Goal: Information Seeking & Learning: Learn about a topic

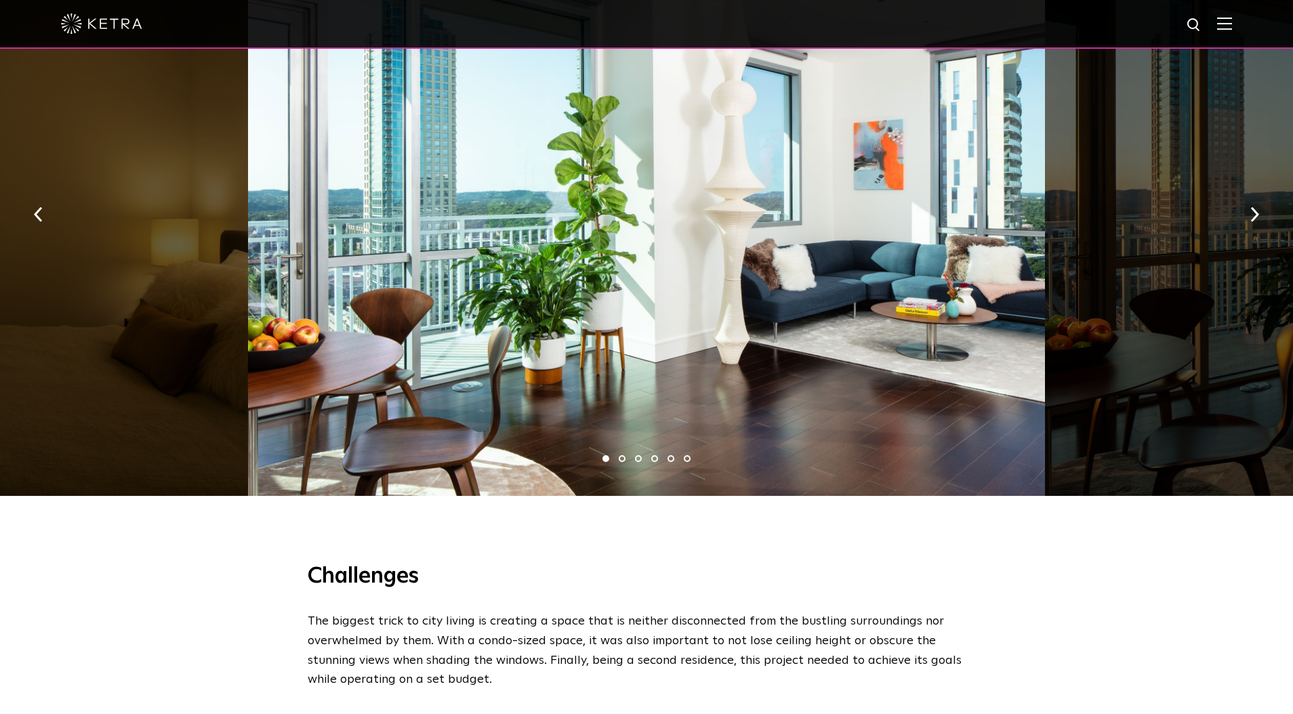
scroll to position [1047, 0]
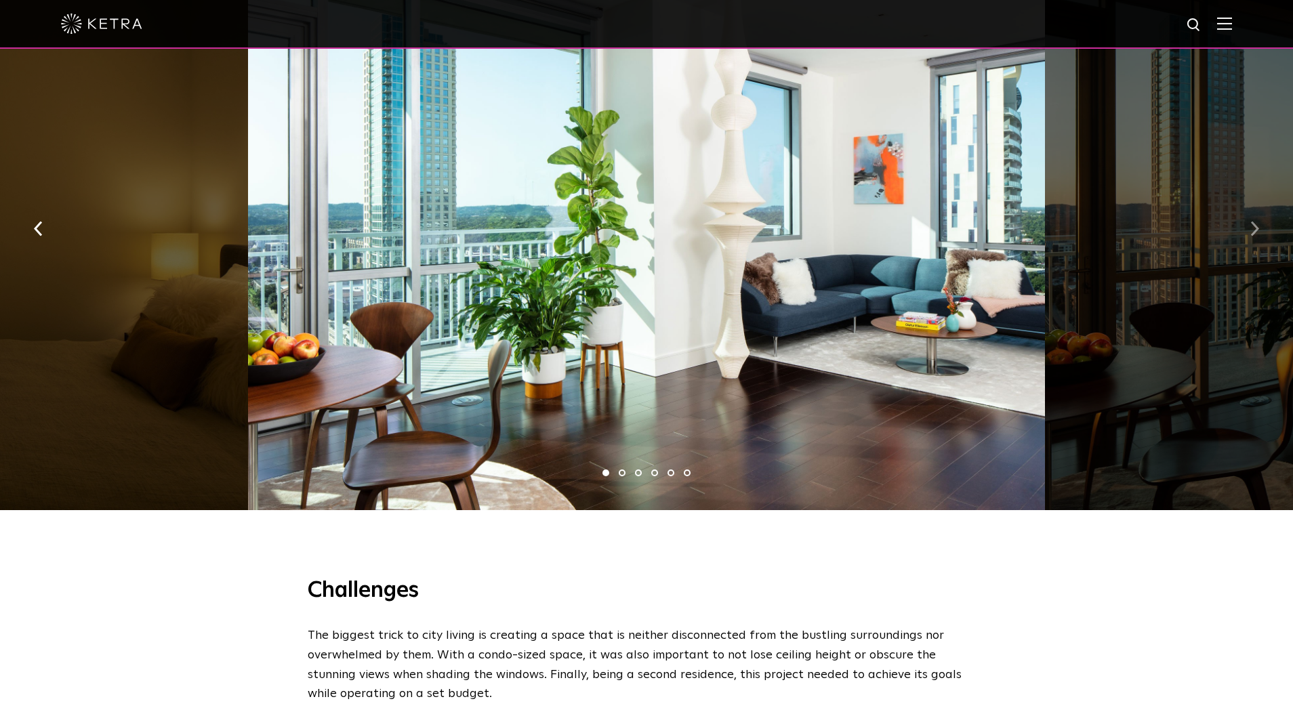
click at [1265, 204] on button "button" at bounding box center [1254, 227] width 29 height 47
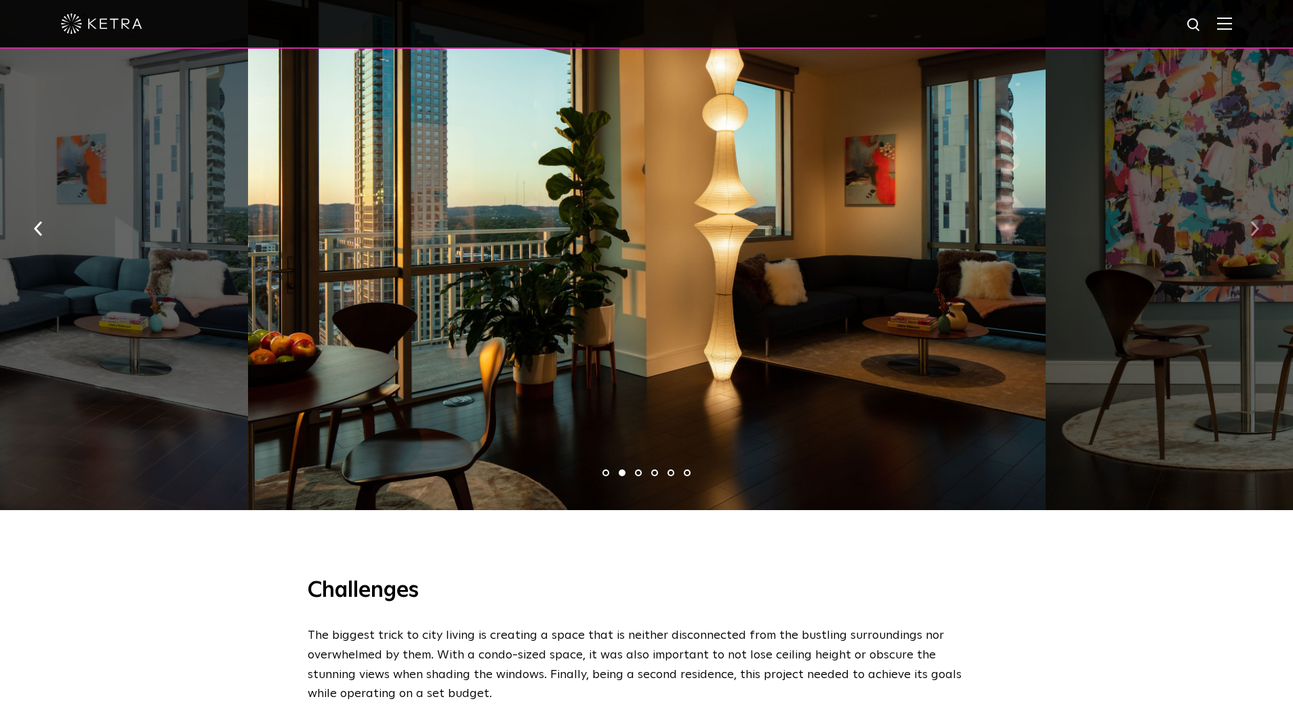
click at [1262, 204] on button "button" at bounding box center [1254, 227] width 29 height 47
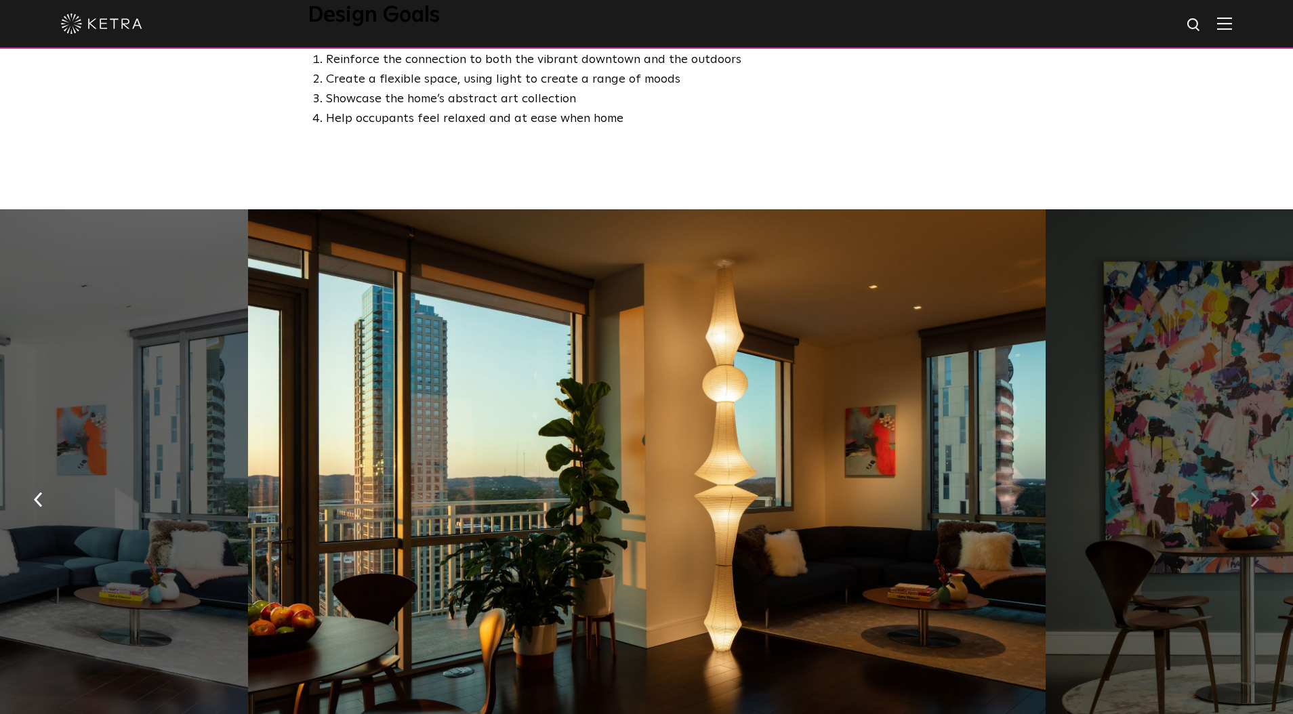
scroll to position [798, 0]
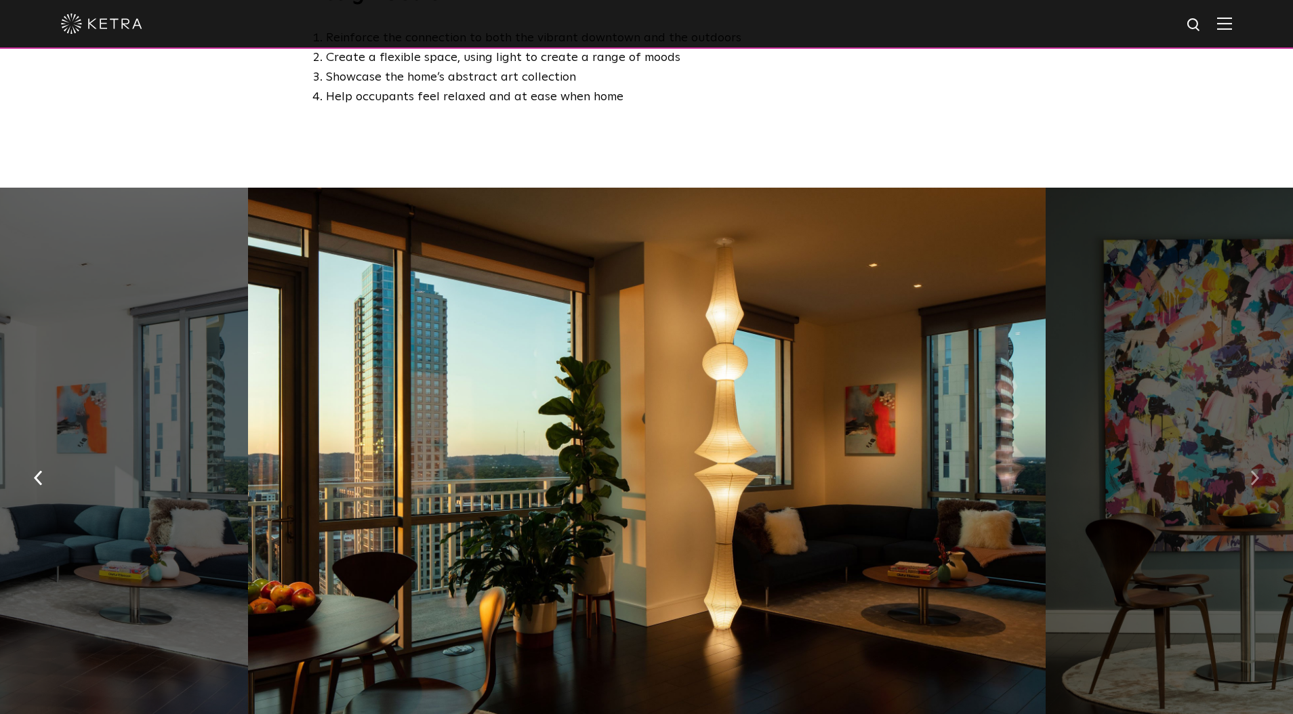
click at [1261, 453] on button "button" at bounding box center [1254, 476] width 29 height 47
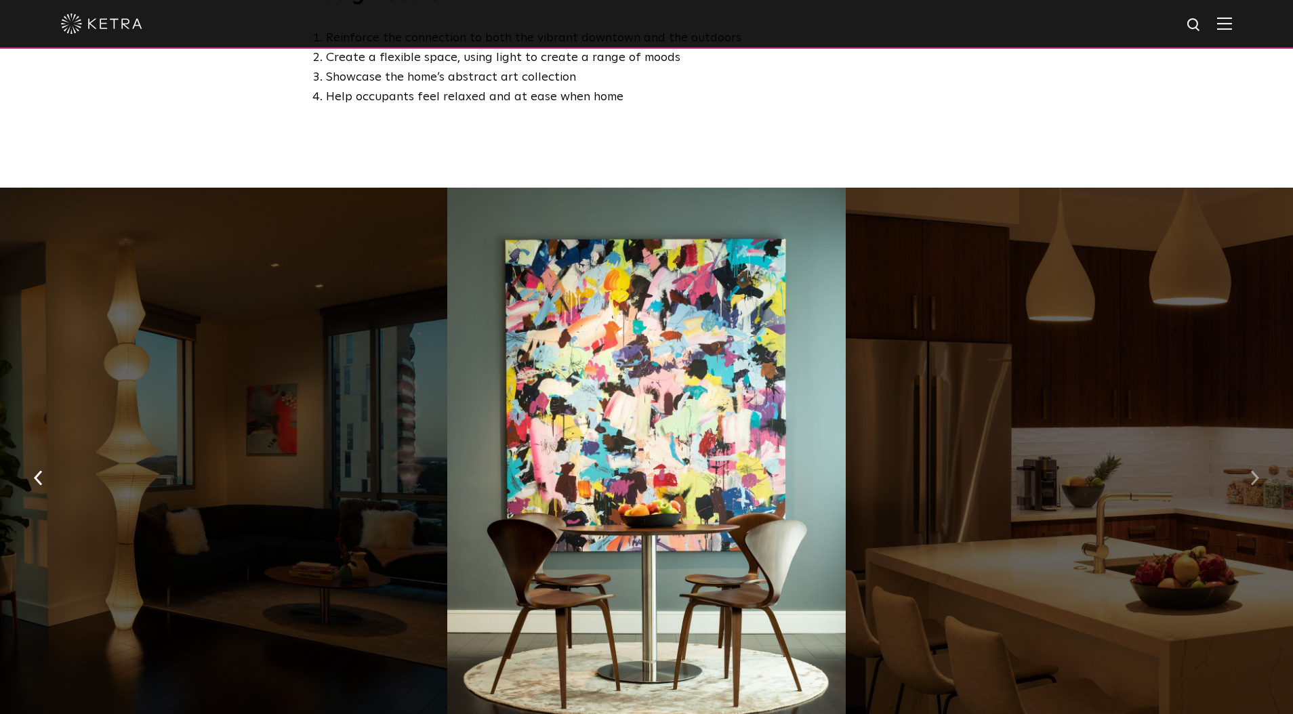
click at [1261, 453] on button "button" at bounding box center [1254, 476] width 29 height 47
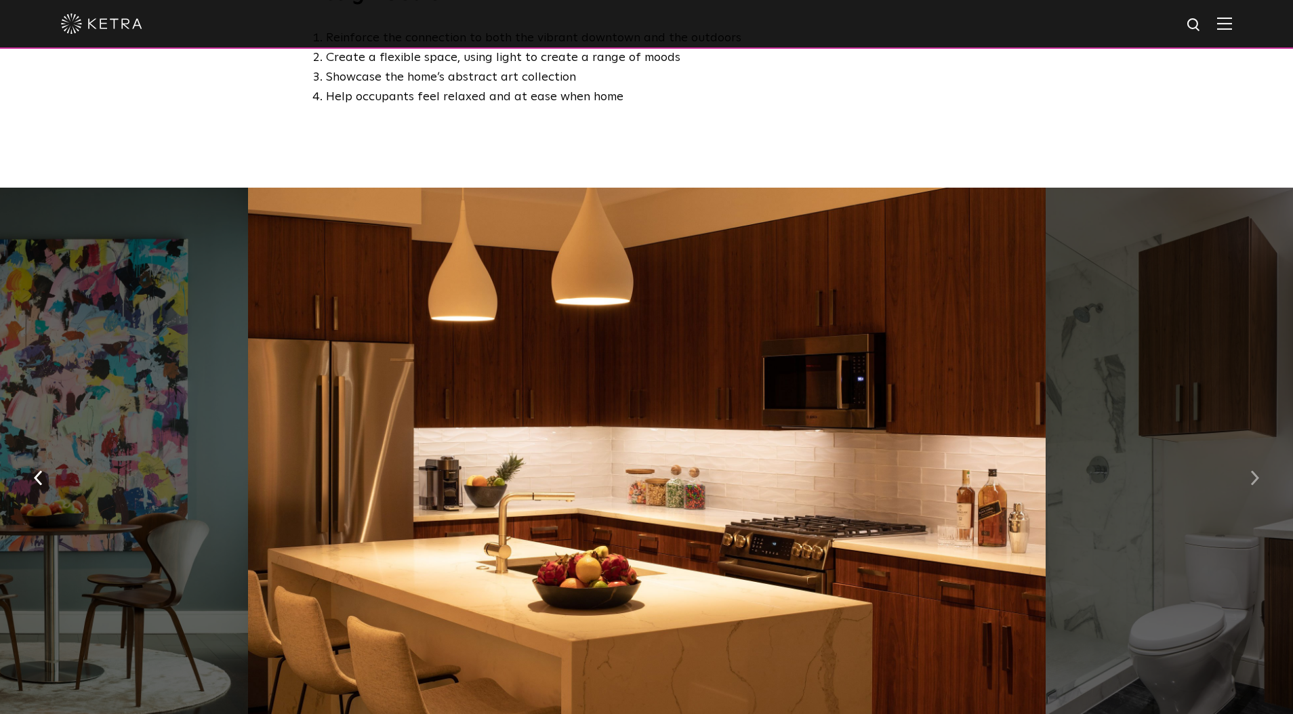
click at [1261, 453] on button "button" at bounding box center [1254, 476] width 29 height 47
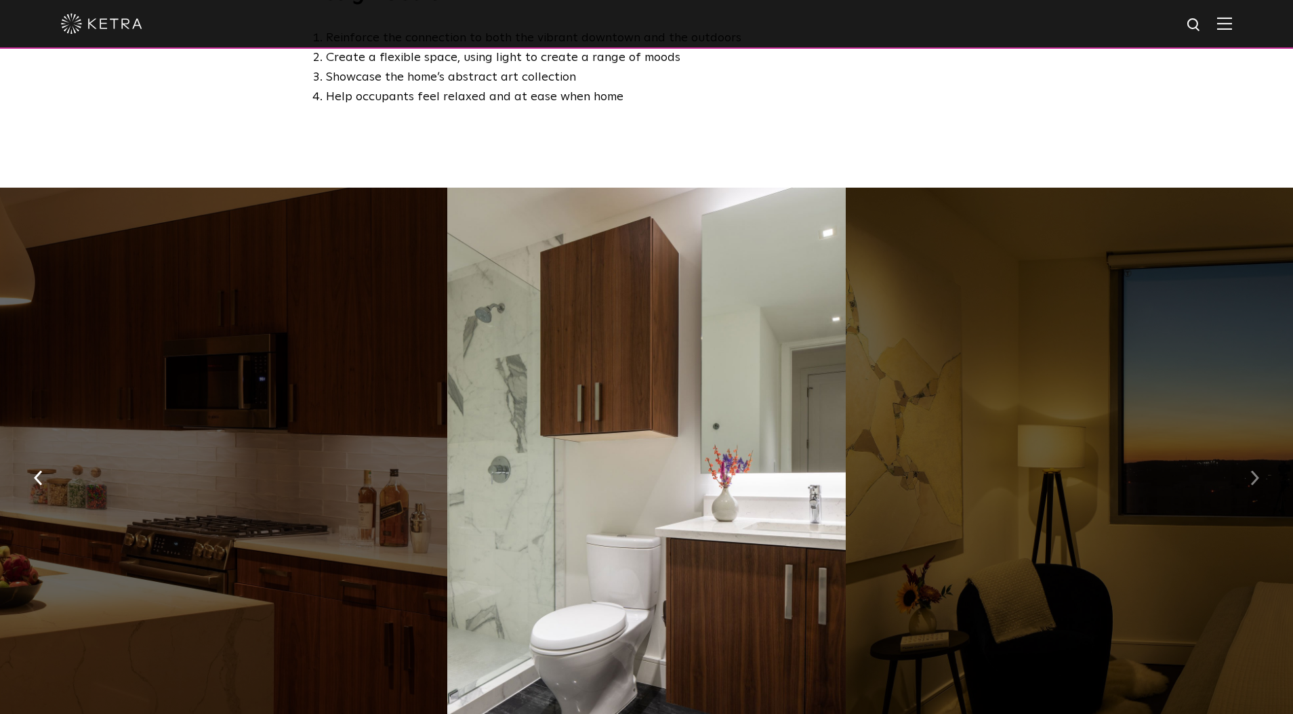
click at [1261, 453] on button "button" at bounding box center [1254, 476] width 29 height 47
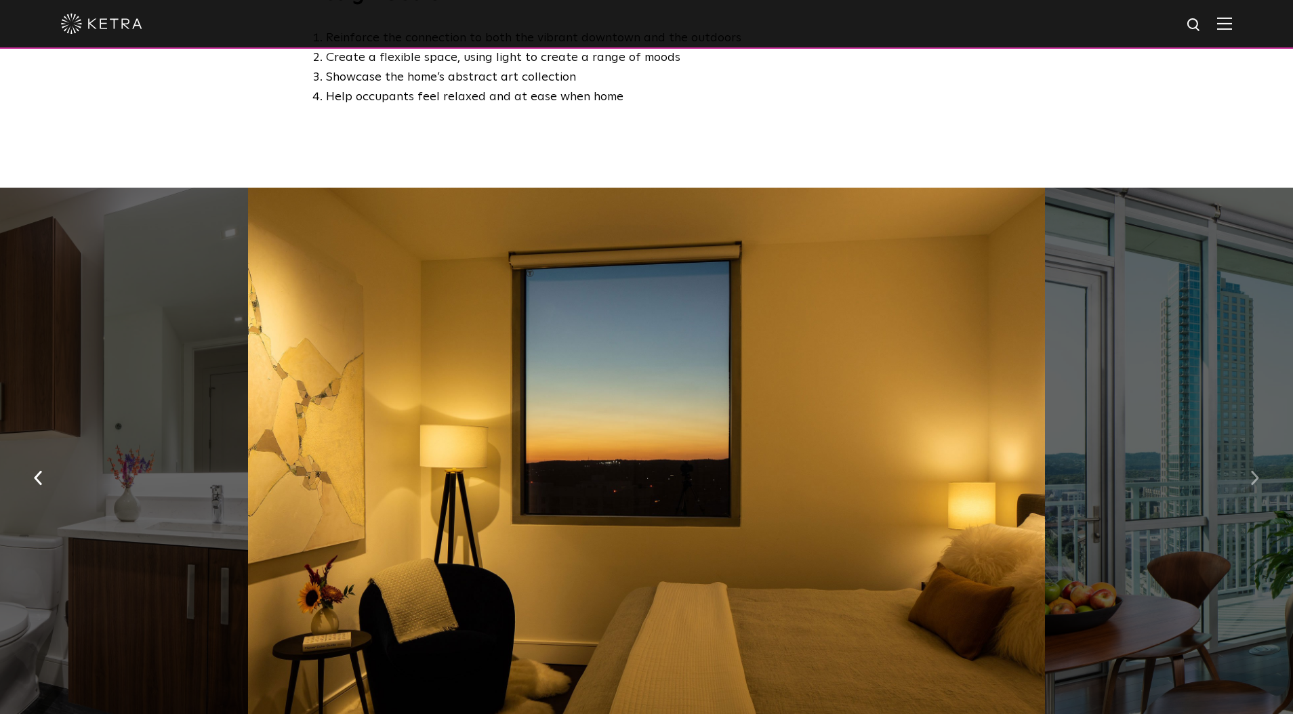
click at [1261, 453] on button "button" at bounding box center [1254, 476] width 29 height 47
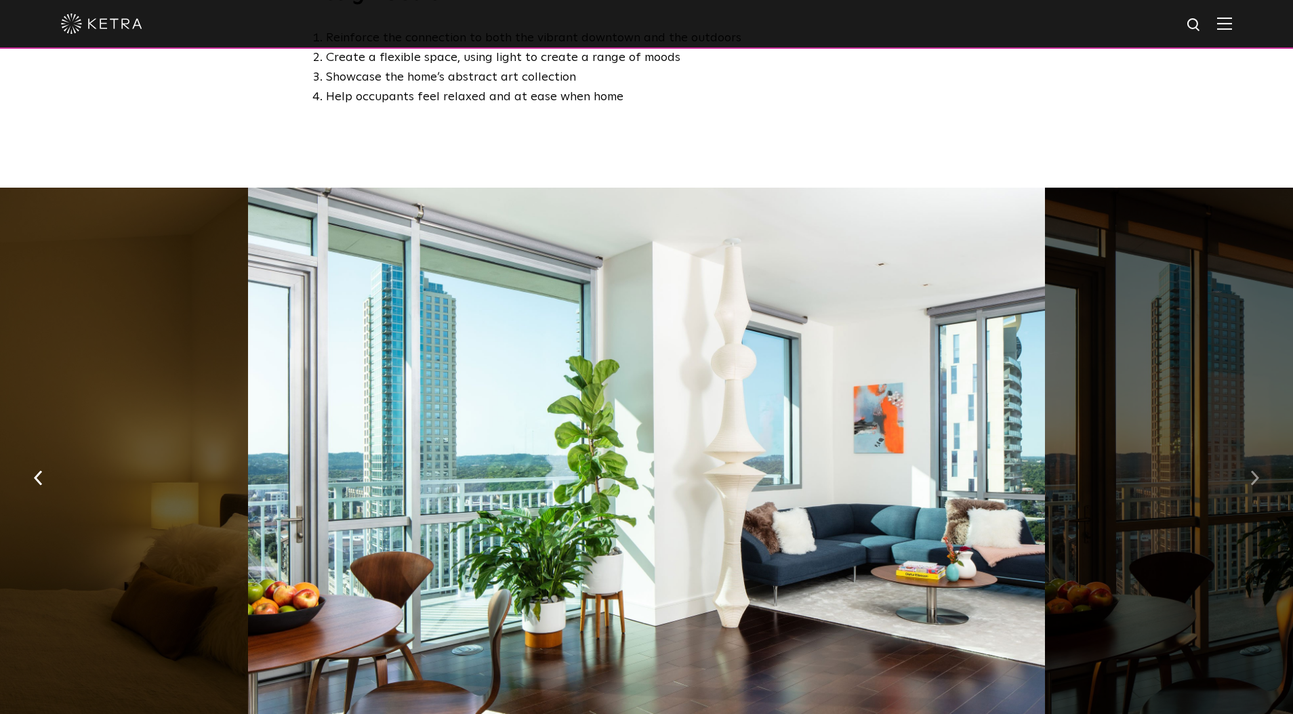
click at [1266, 453] on button "button" at bounding box center [1254, 476] width 29 height 47
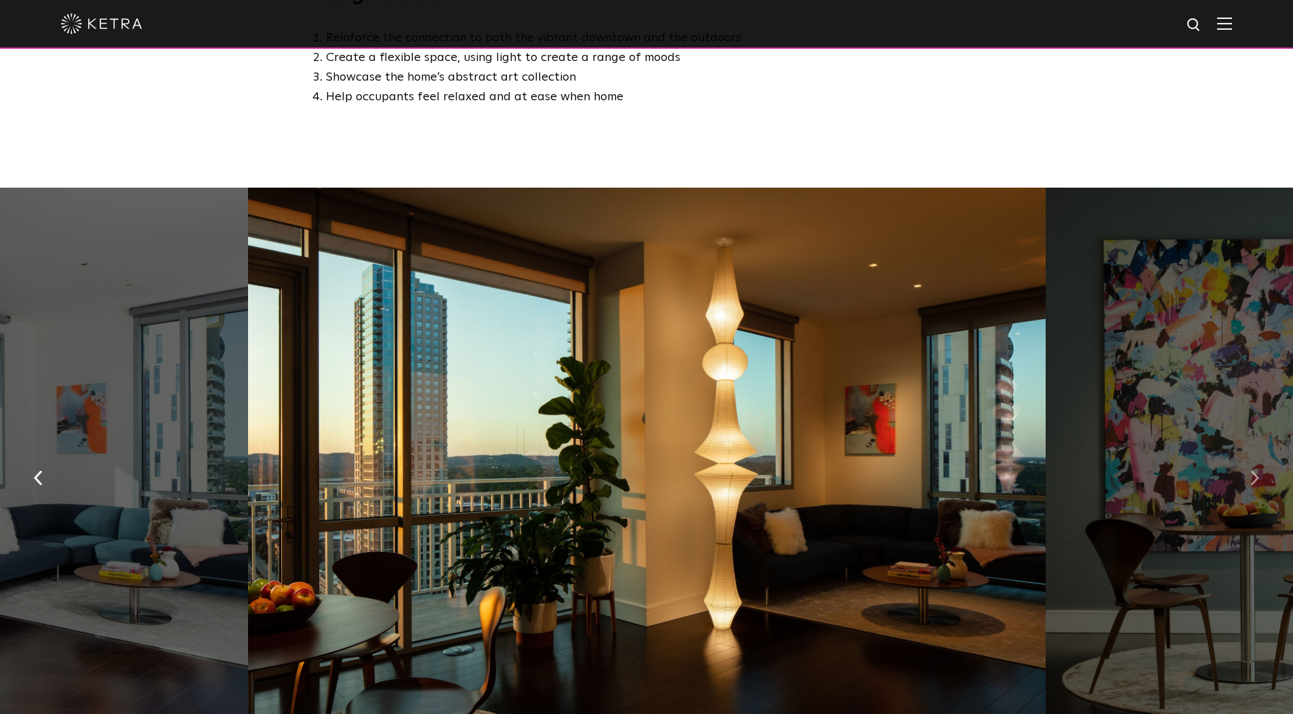
click at [1251, 470] on img "button" at bounding box center [1254, 477] width 9 height 15
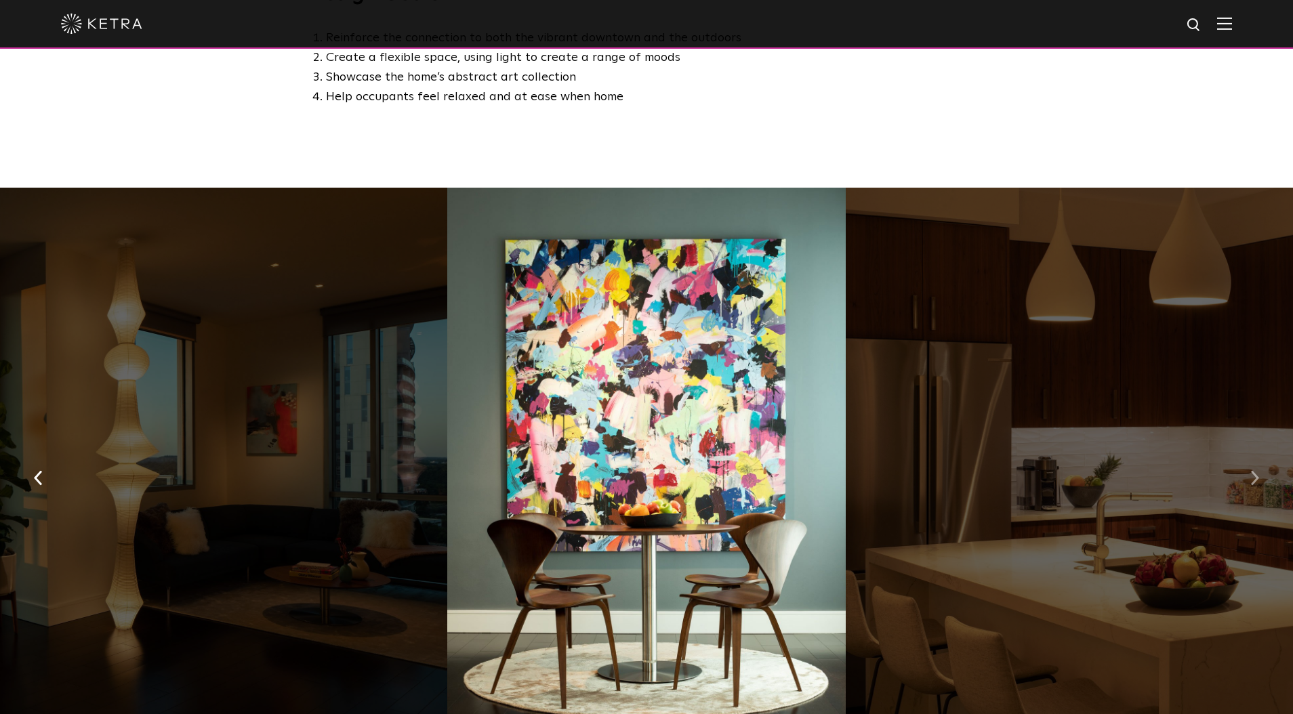
click at [1246, 453] on button "button" at bounding box center [1254, 476] width 29 height 47
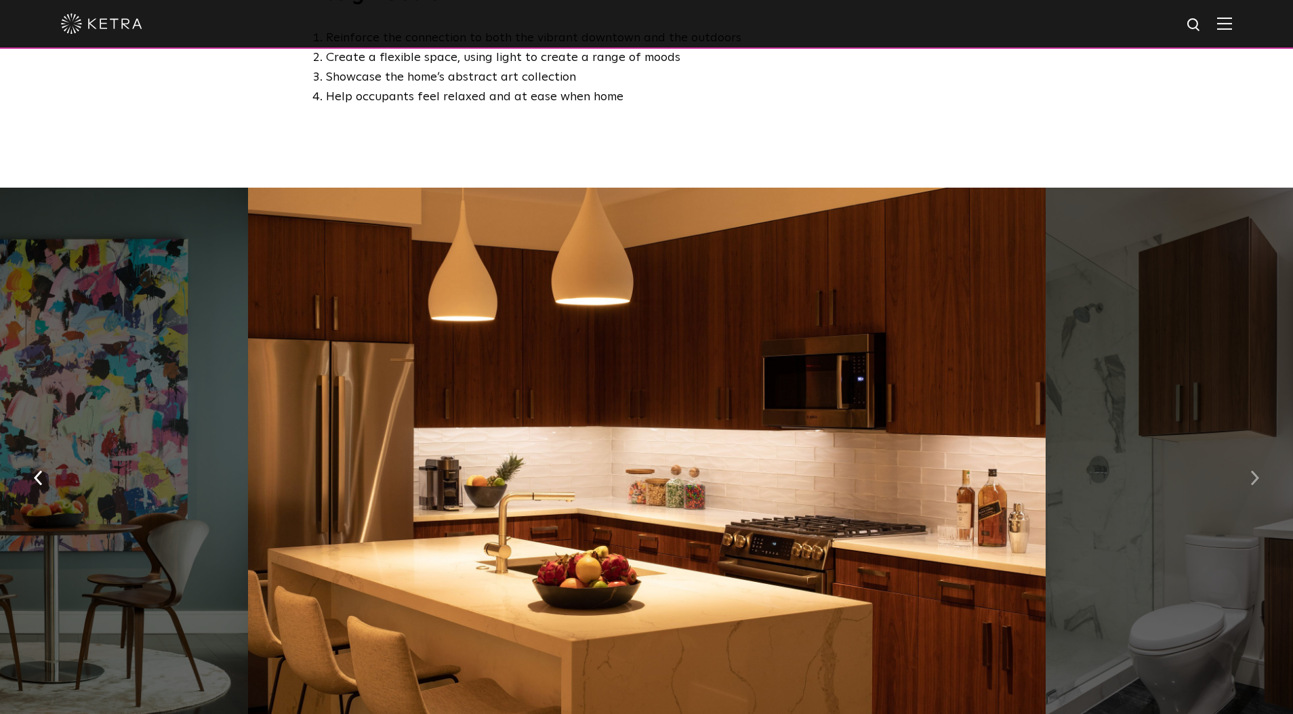
click at [1246, 453] on button "button" at bounding box center [1254, 476] width 29 height 47
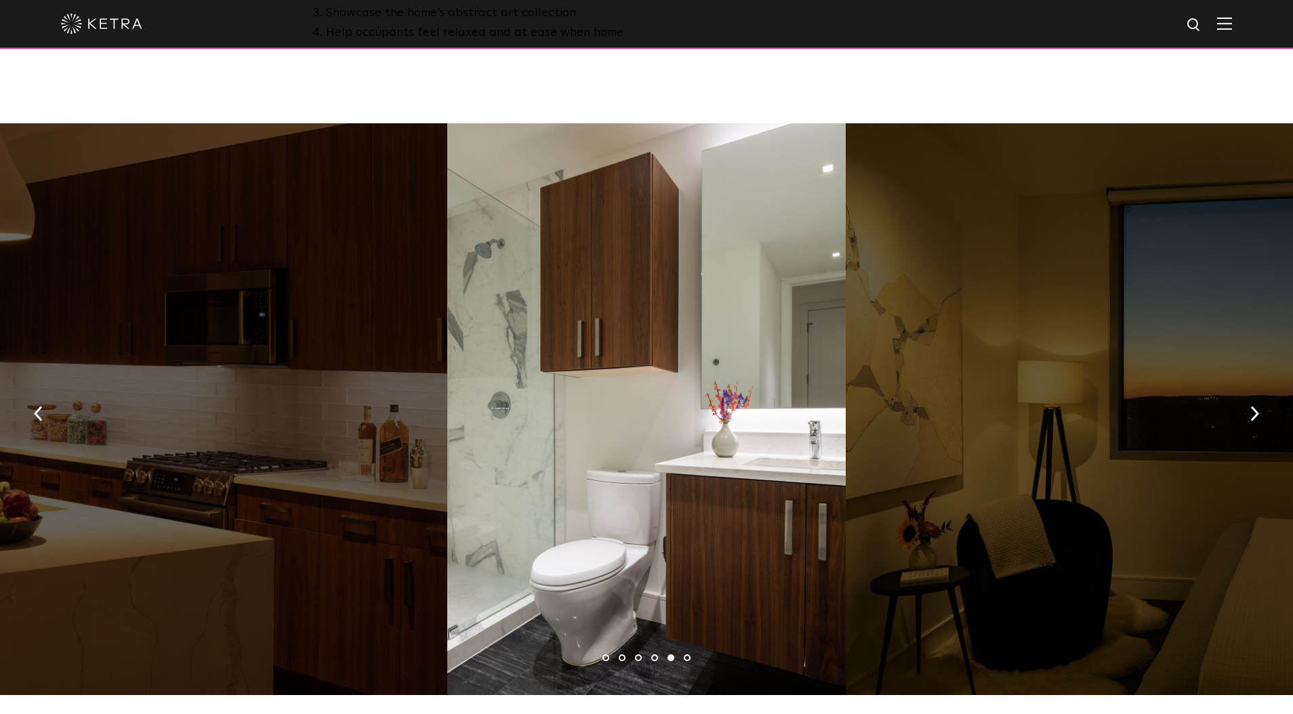
scroll to position [930, 0]
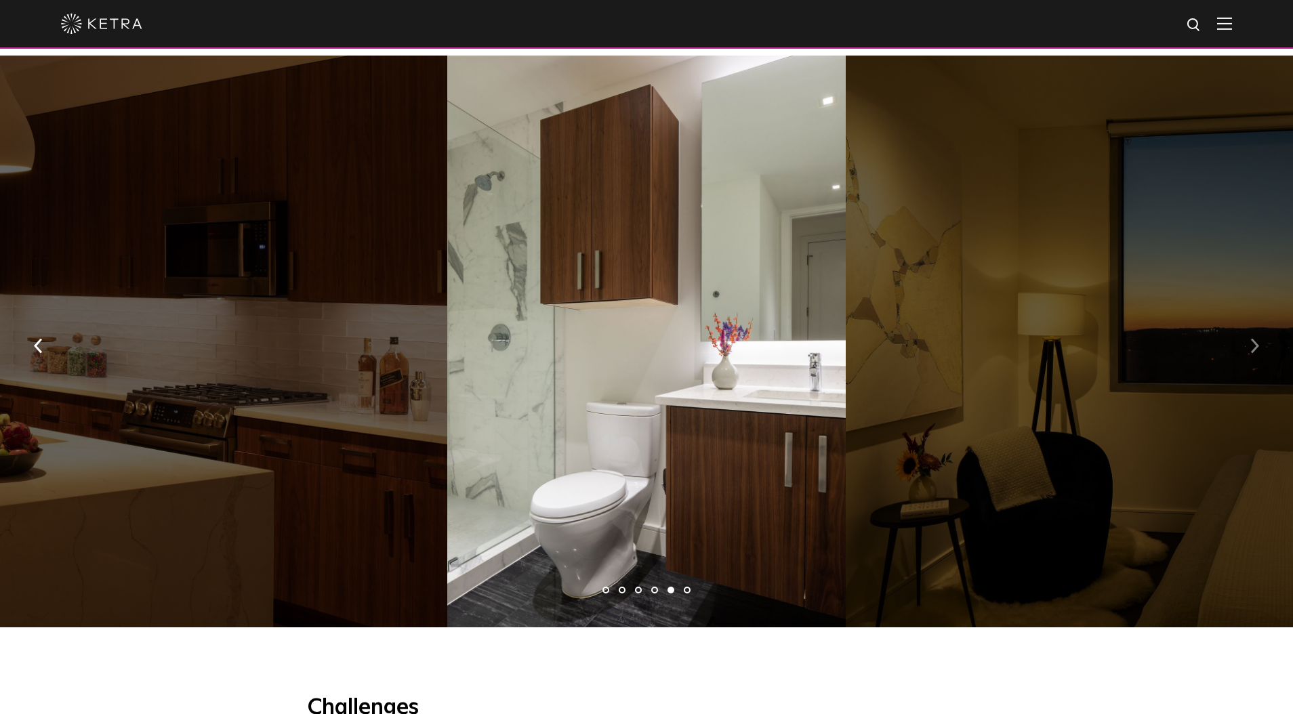
click at [1254, 321] on button "button" at bounding box center [1254, 344] width 29 height 47
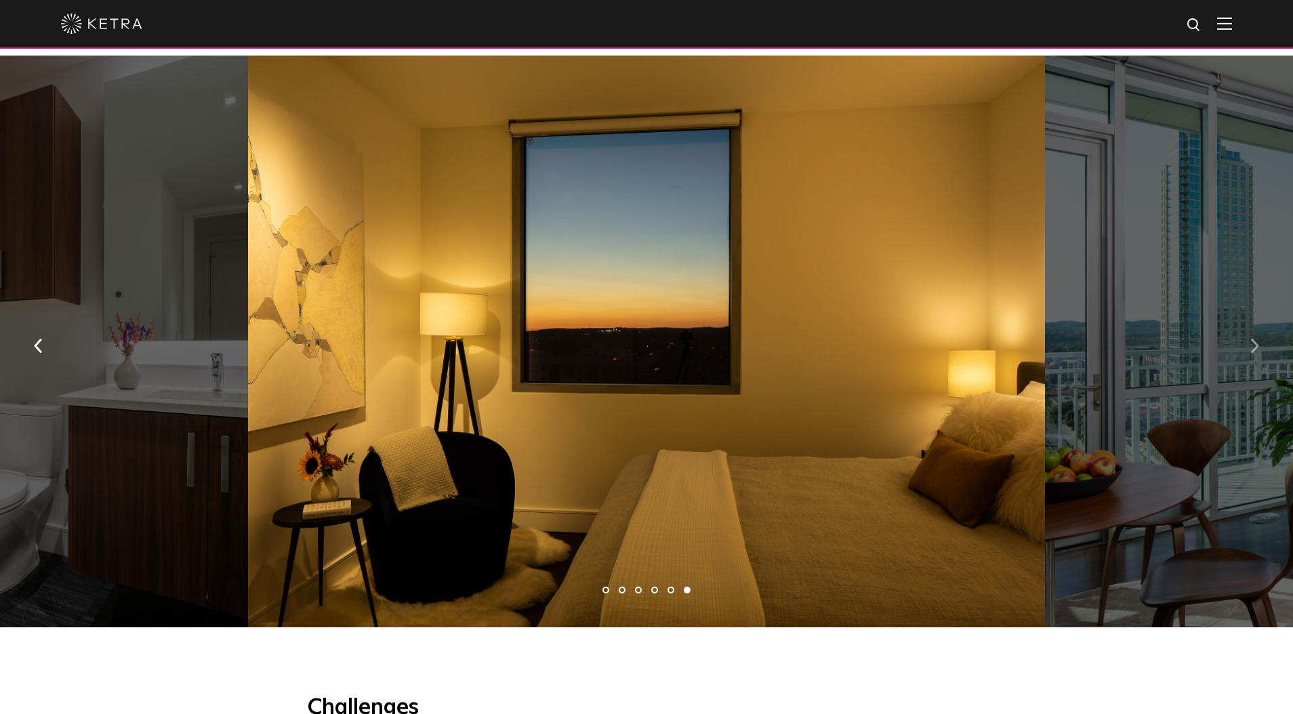
click at [1254, 321] on button "button" at bounding box center [1254, 344] width 29 height 47
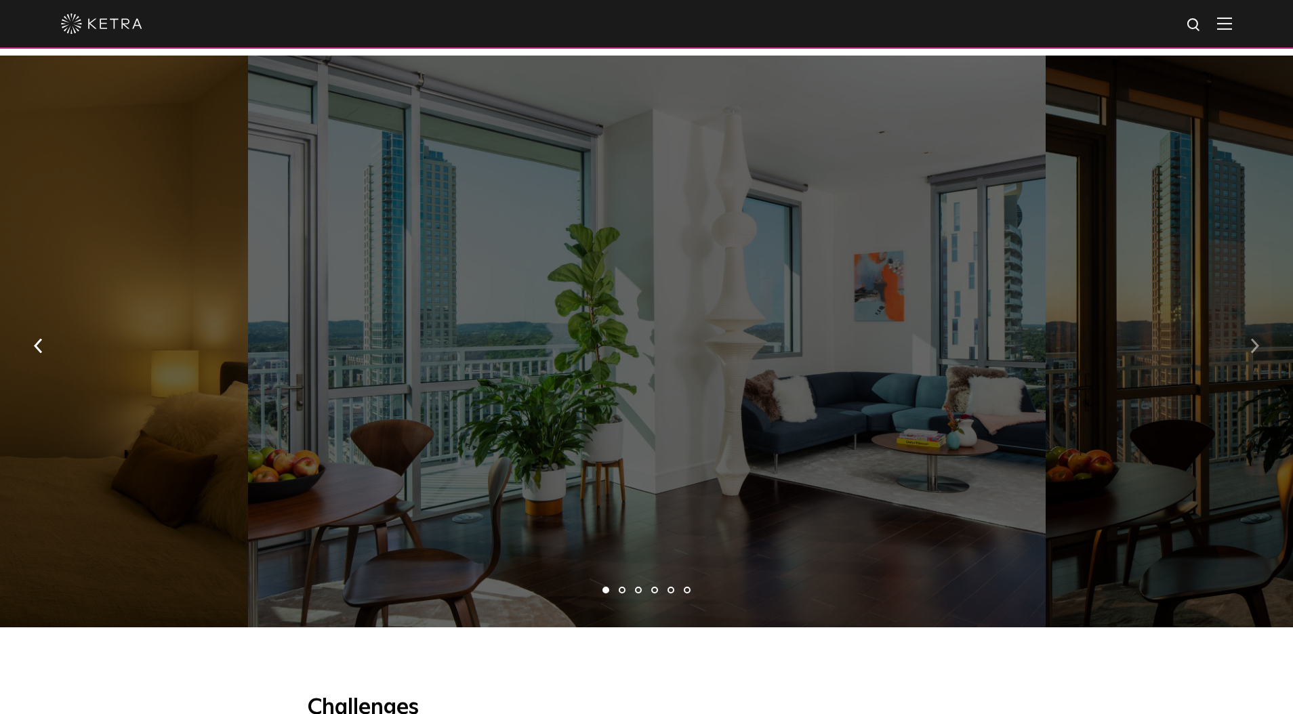
click at [1254, 321] on button "button" at bounding box center [1254, 344] width 29 height 47
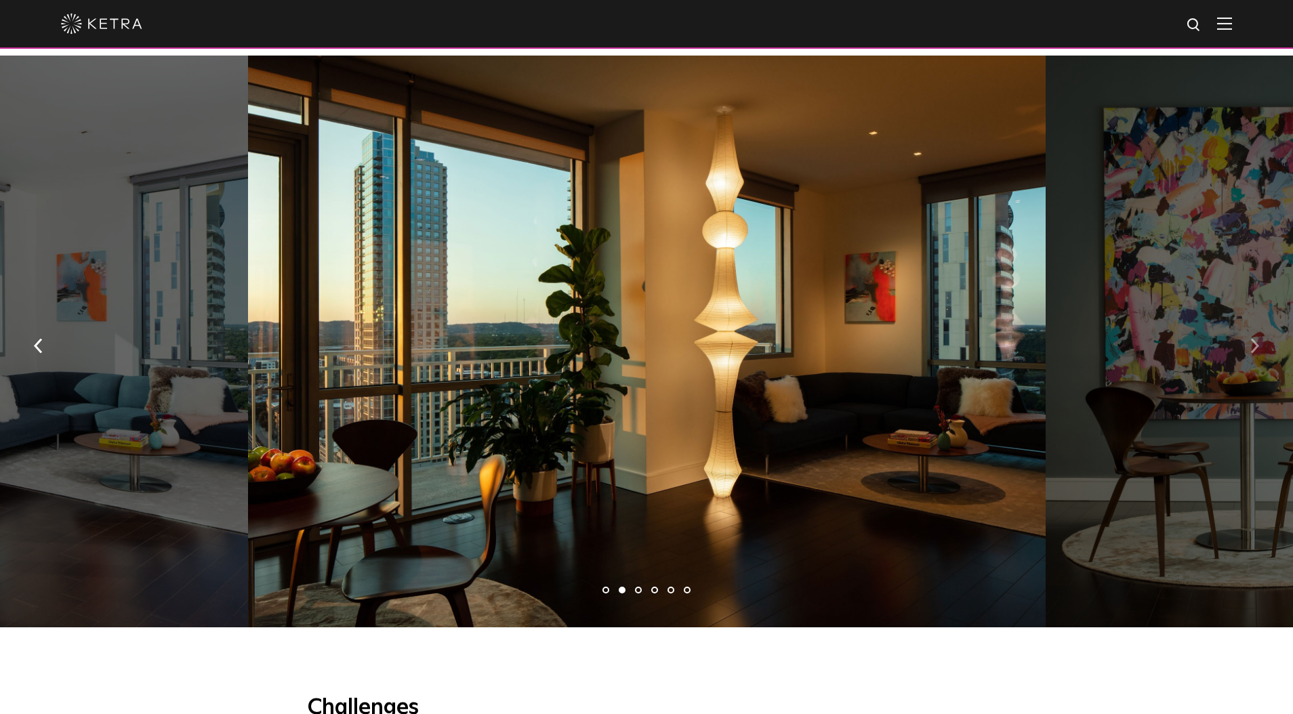
click at [1254, 321] on button "button" at bounding box center [1254, 344] width 29 height 47
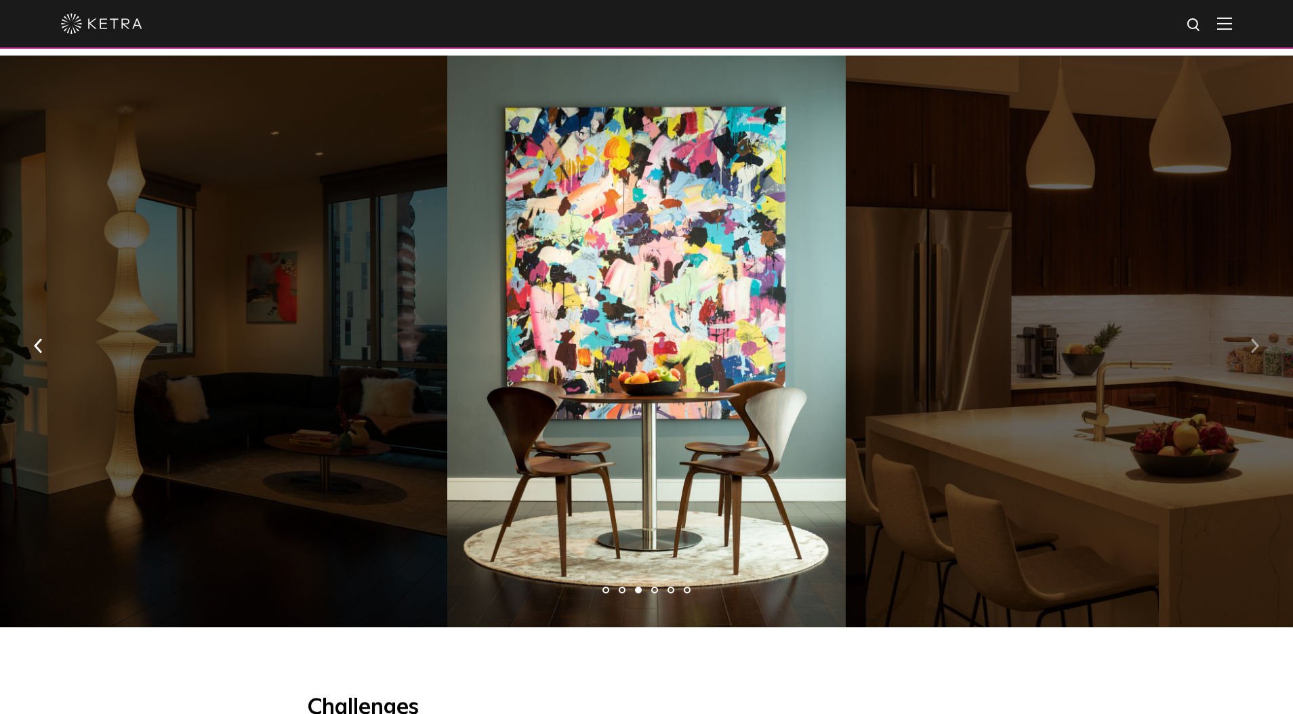
click at [1254, 321] on button "button" at bounding box center [1254, 344] width 29 height 47
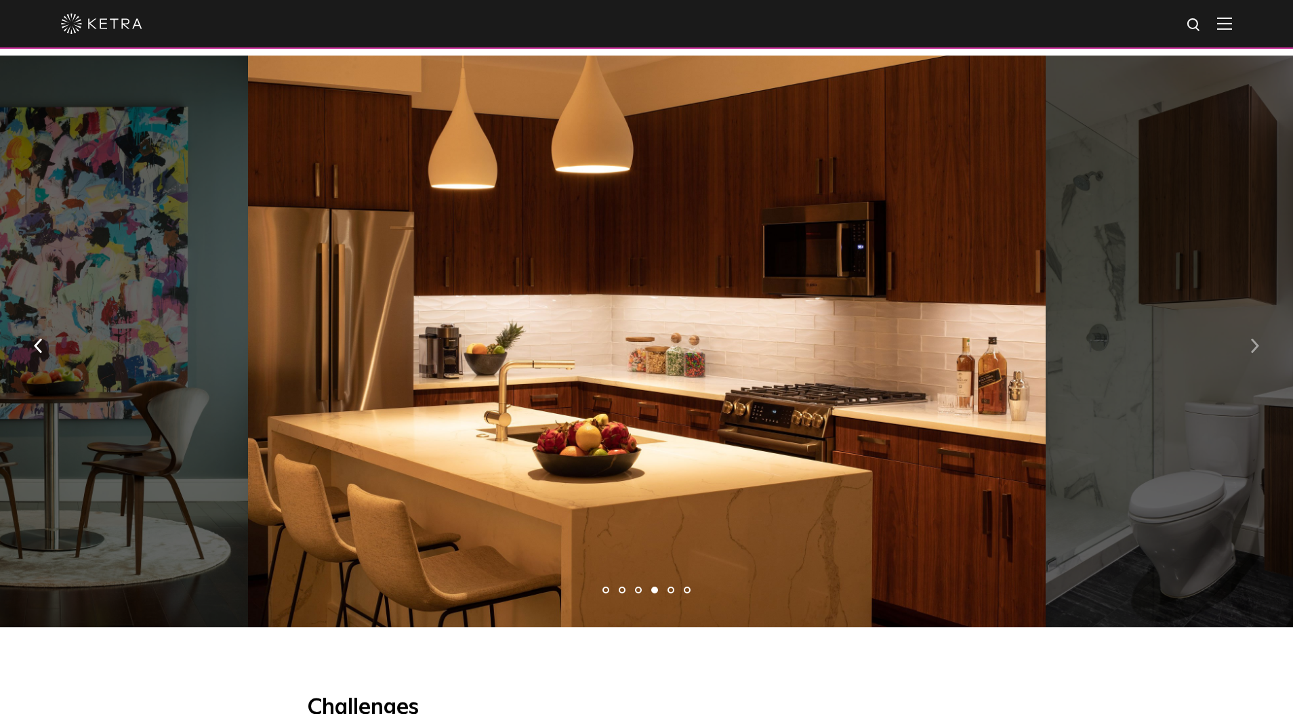
click at [1254, 321] on button "button" at bounding box center [1254, 344] width 29 height 47
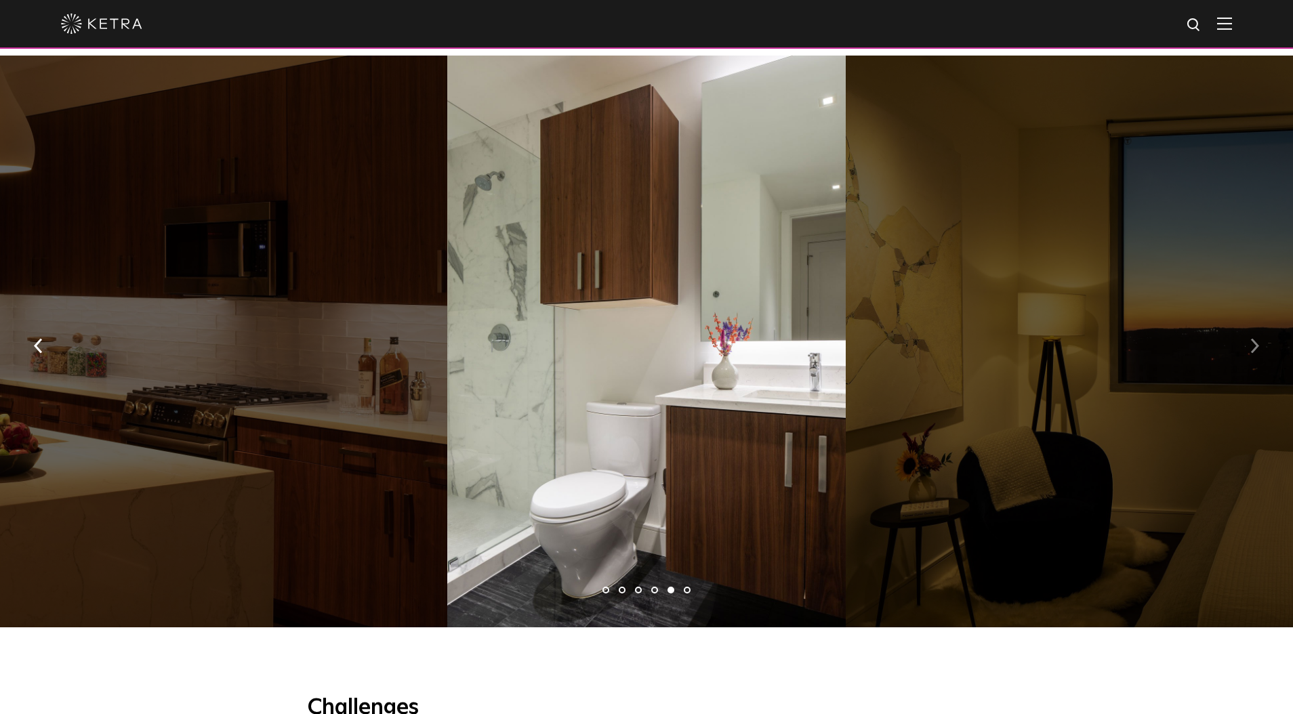
click at [1253, 321] on button "button" at bounding box center [1254, 344] width 29 height 47
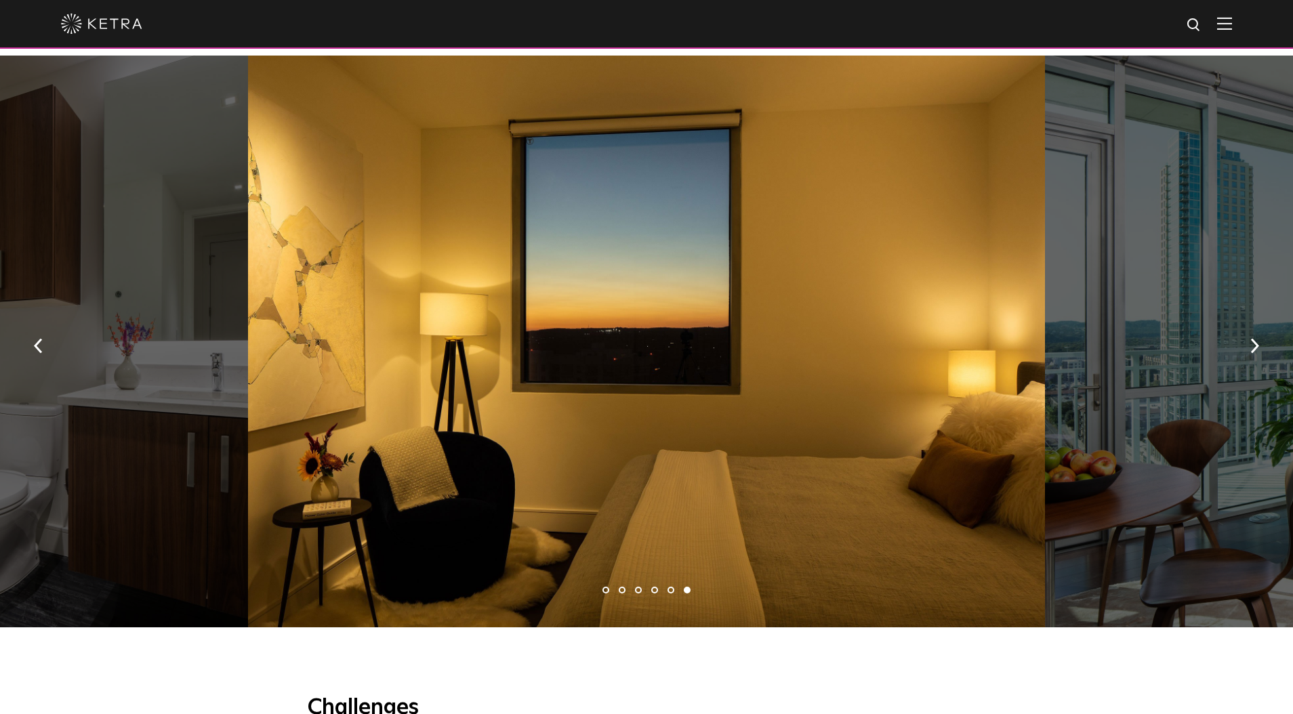
drag, startPoint x: 1234, startPoint y: 317, endPoint x: 1246, endPoint y: 307, distance: 15.9
click at [1249, 321] on button "button" at bounding box center [1254, 344] width 29 height 47
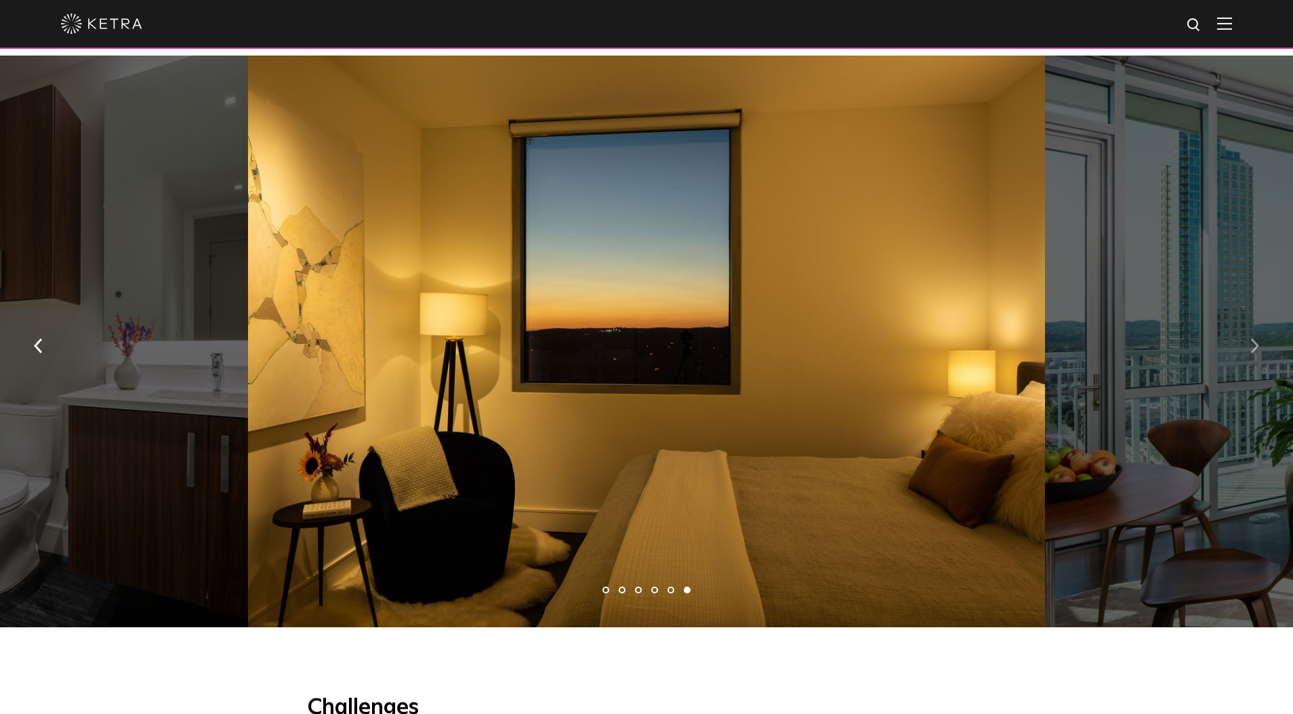
click at [1249, 321] on button "button" at bounding box center [1254, 344] width 29 height 47
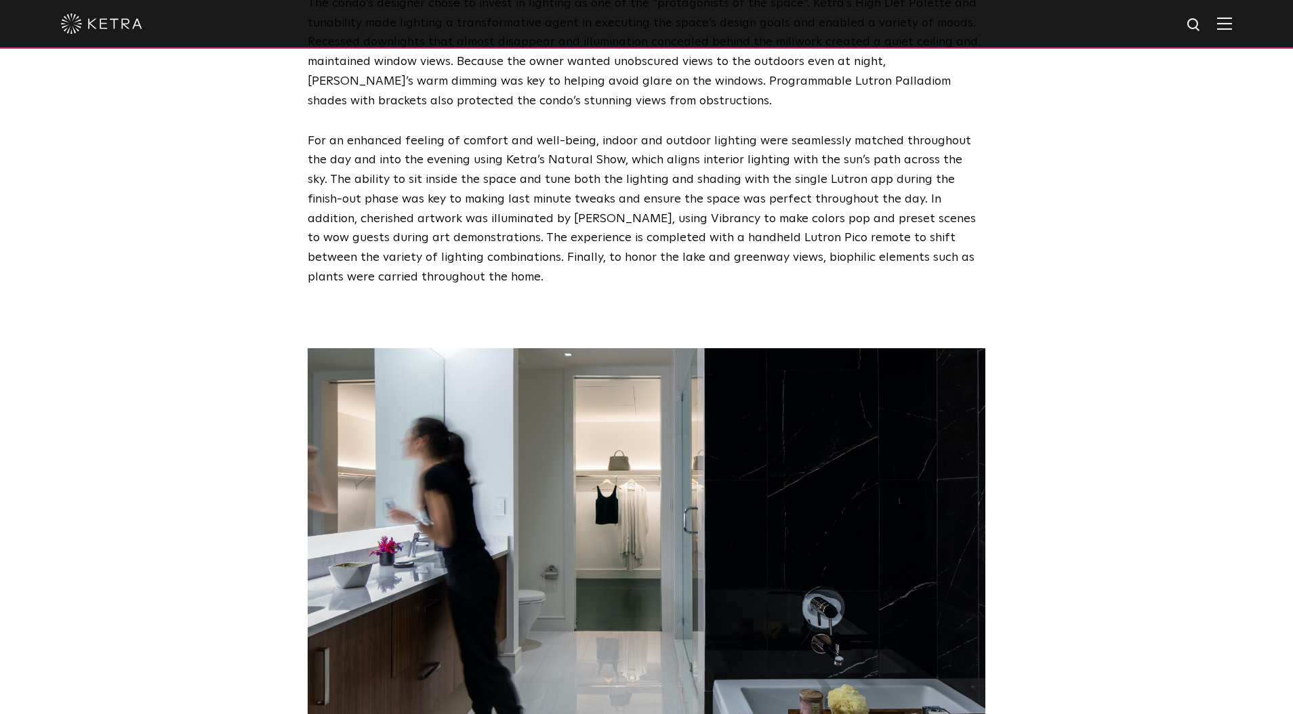
scroll to position [2310, 0]
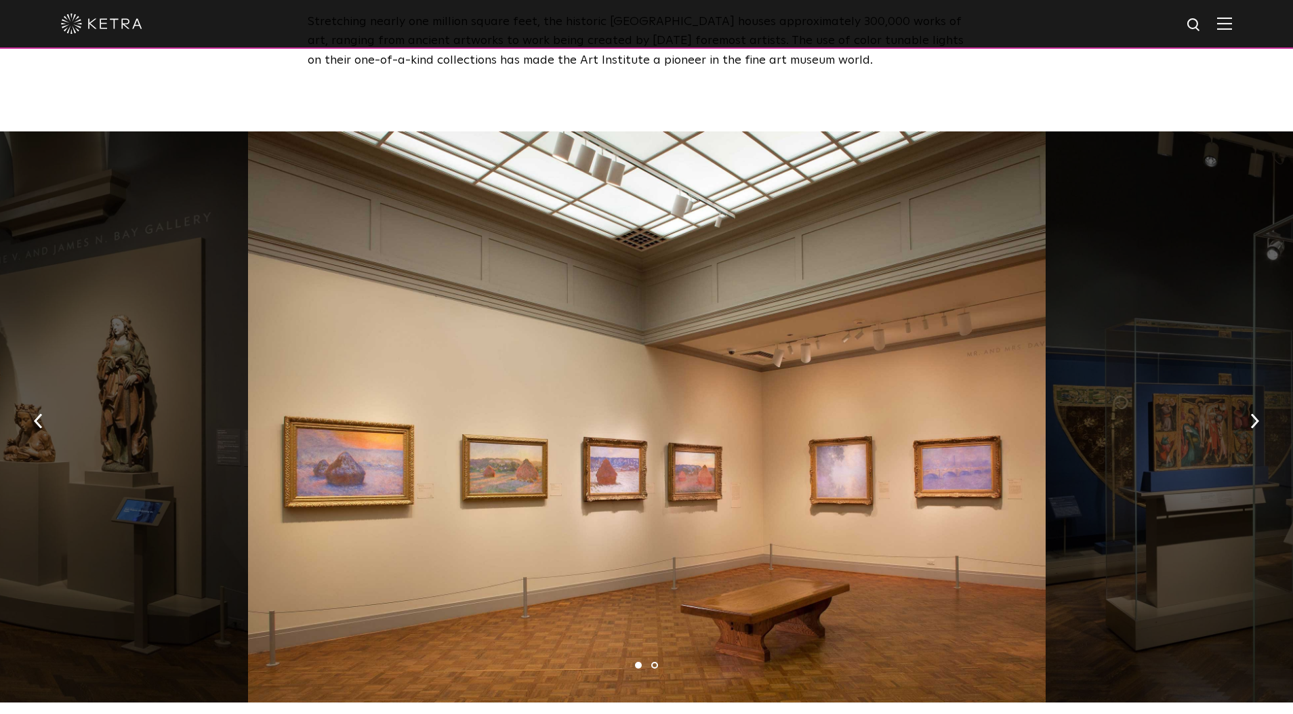
scroll to position [773, 0]
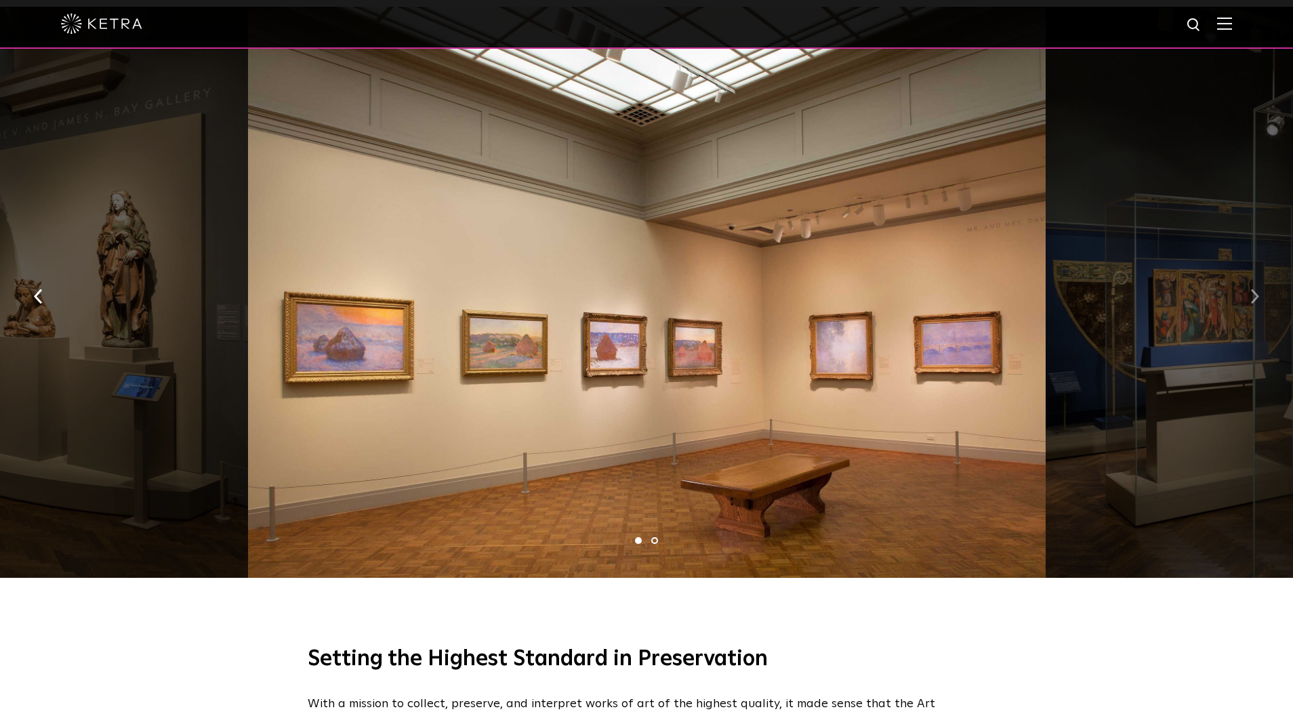
click at [1240, 301] on button "button" at bounding box center [1254, 295] width 29 height 47
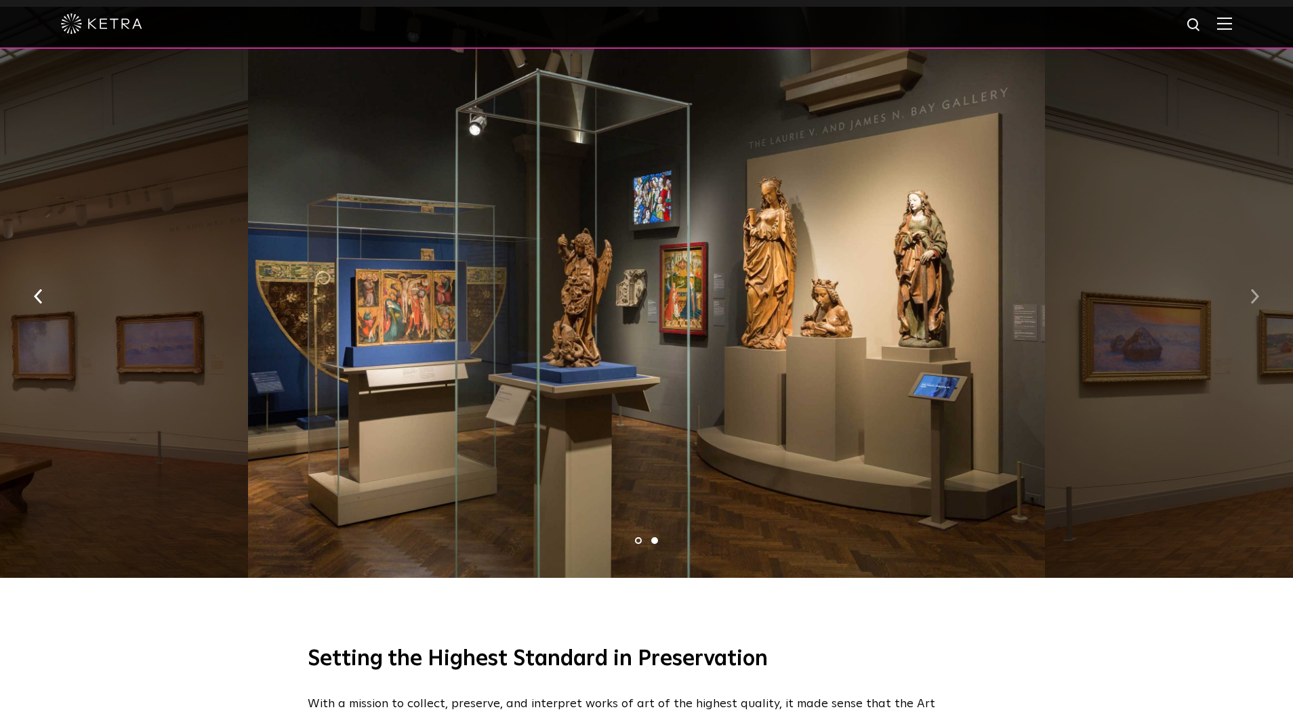
click at [1240, 299] on button "button" at bounding box center [1254, 295] width 29 height 47
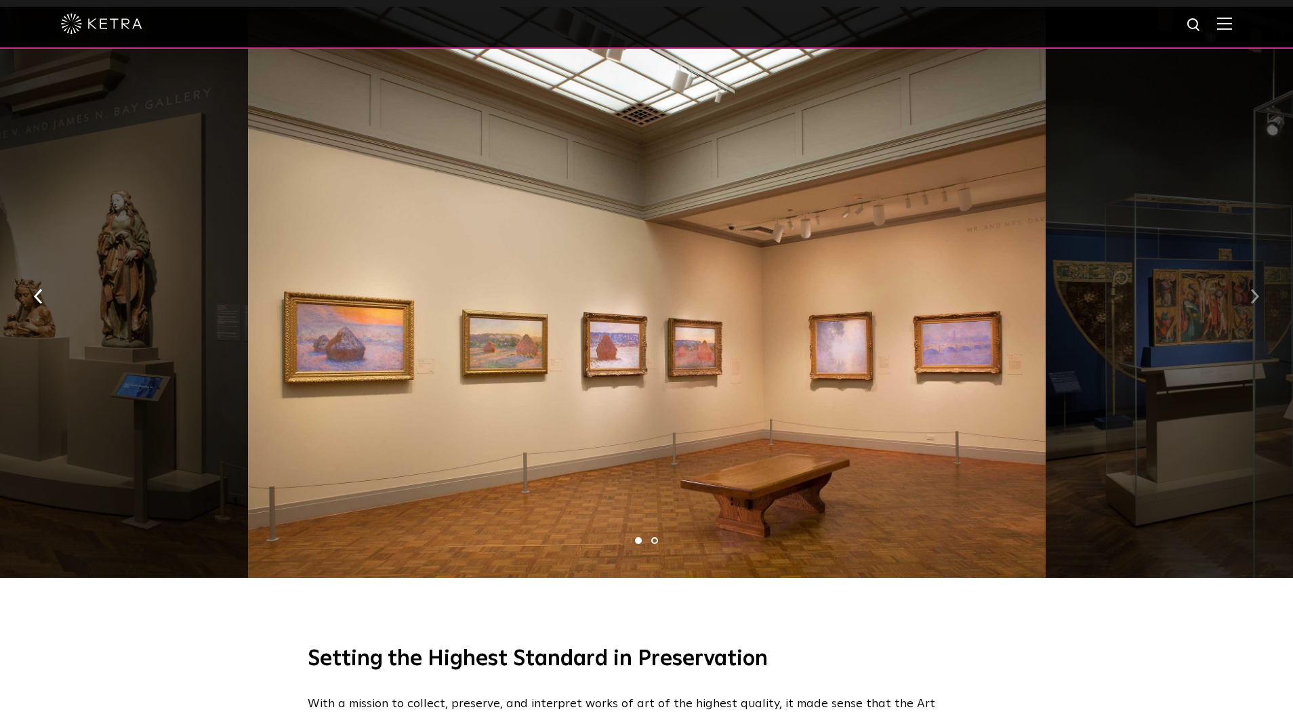
click at [1240, 299] on button "button" at bounding box center [1254, 295] width 29 height 47
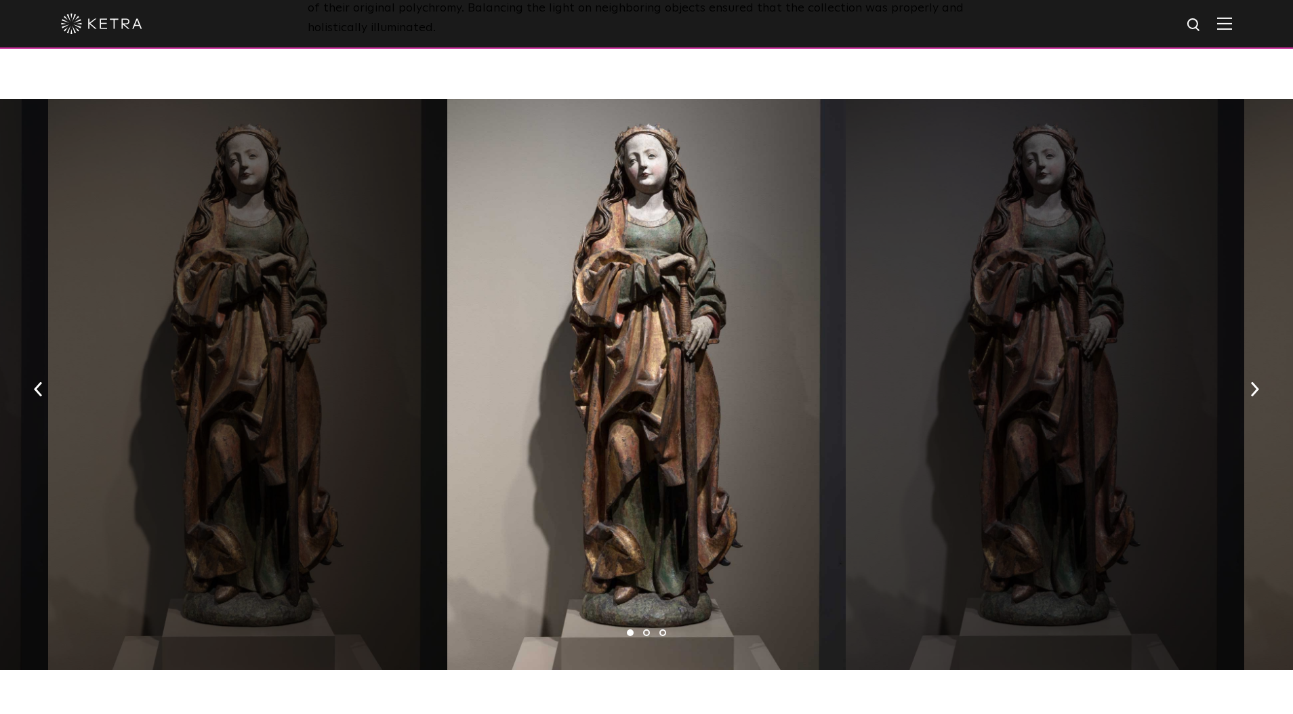
scroll to position [2601, 0]
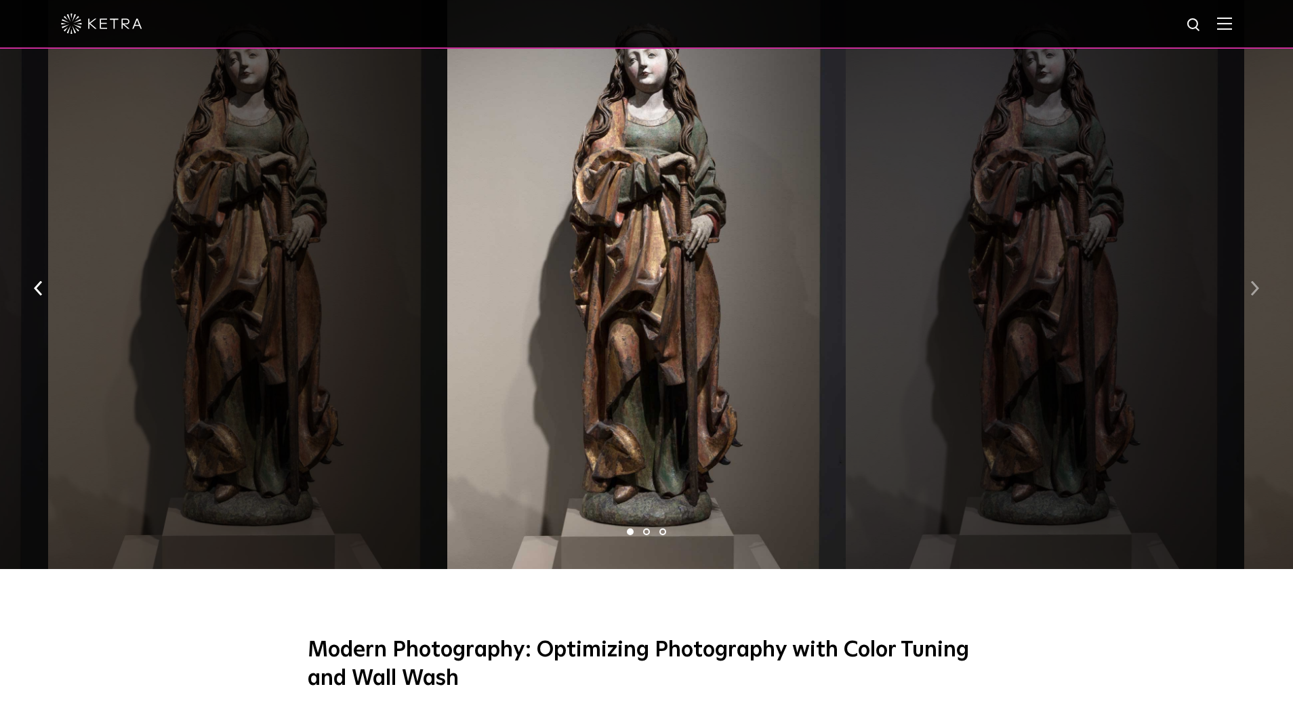
click at [1250, 280] on img "button" at bounding box center [1254, 287] width 9 height 15
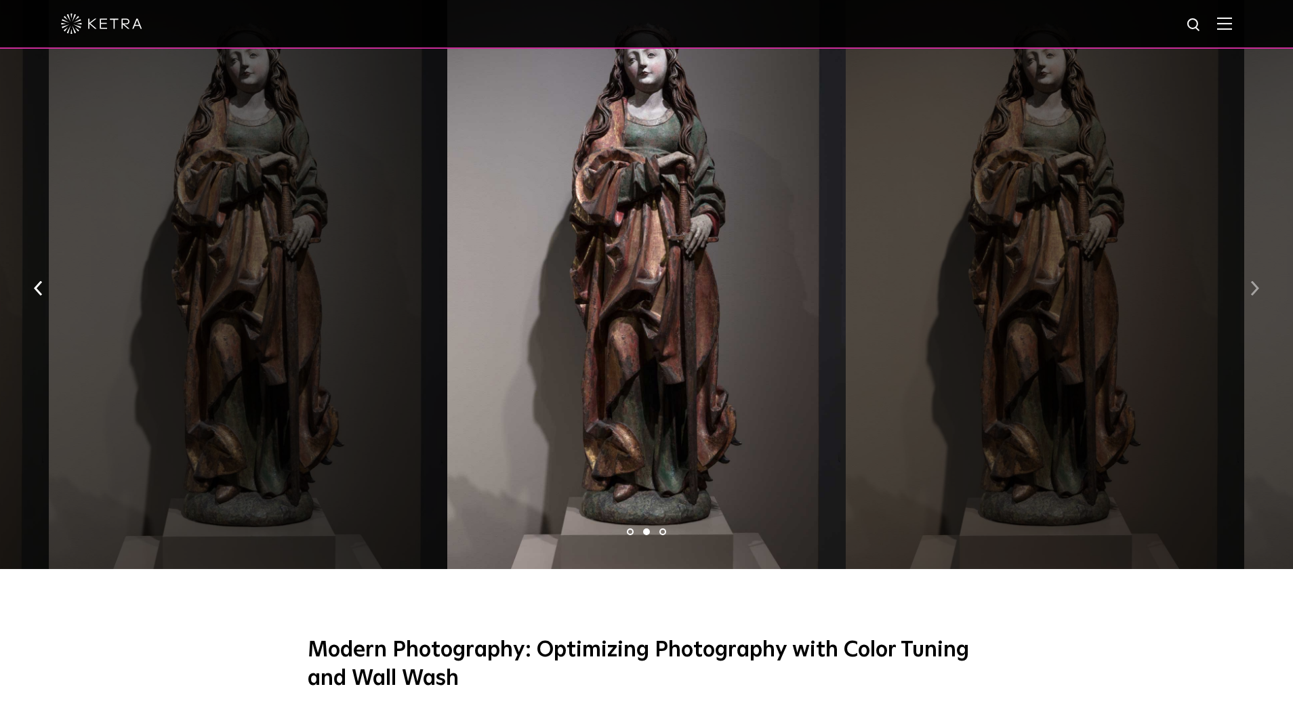
click at [1250, 280] on img "button" at bounding box center [1254, 287] width 9 height 15
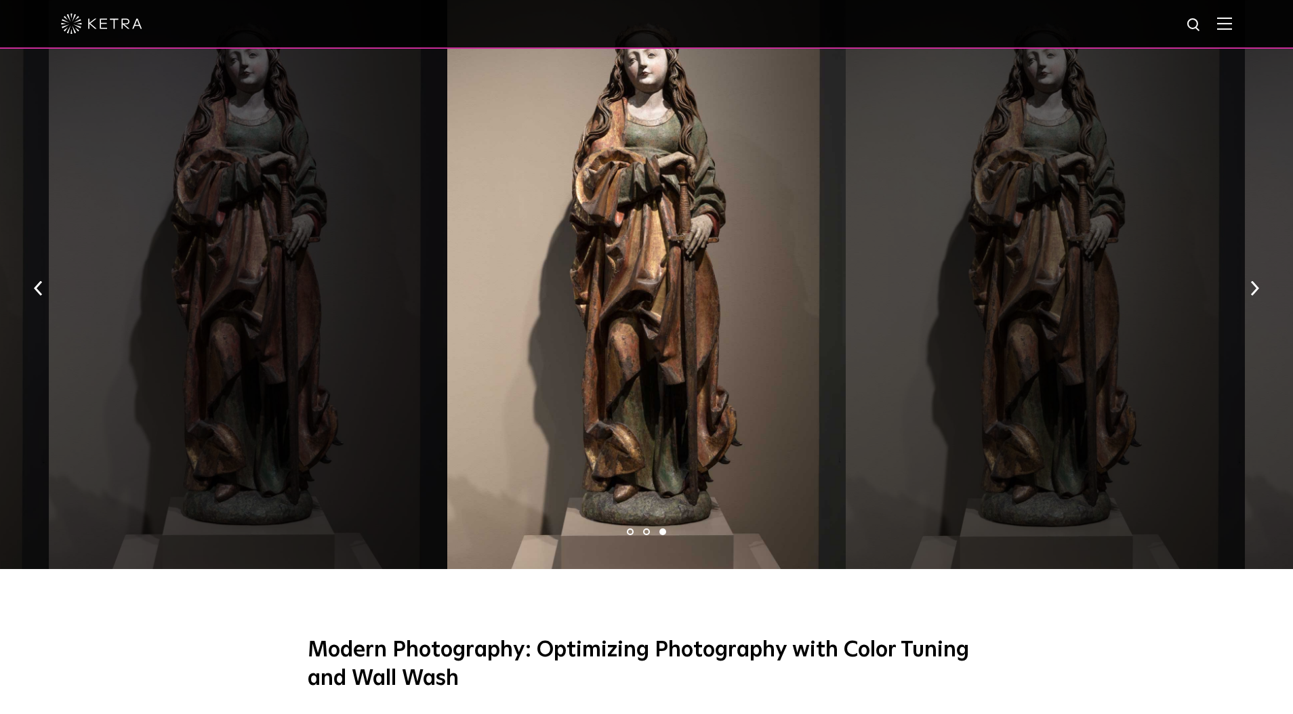
click at [1267, 271] on button "button" at bounding box center [1254, 287] width 29 height 47
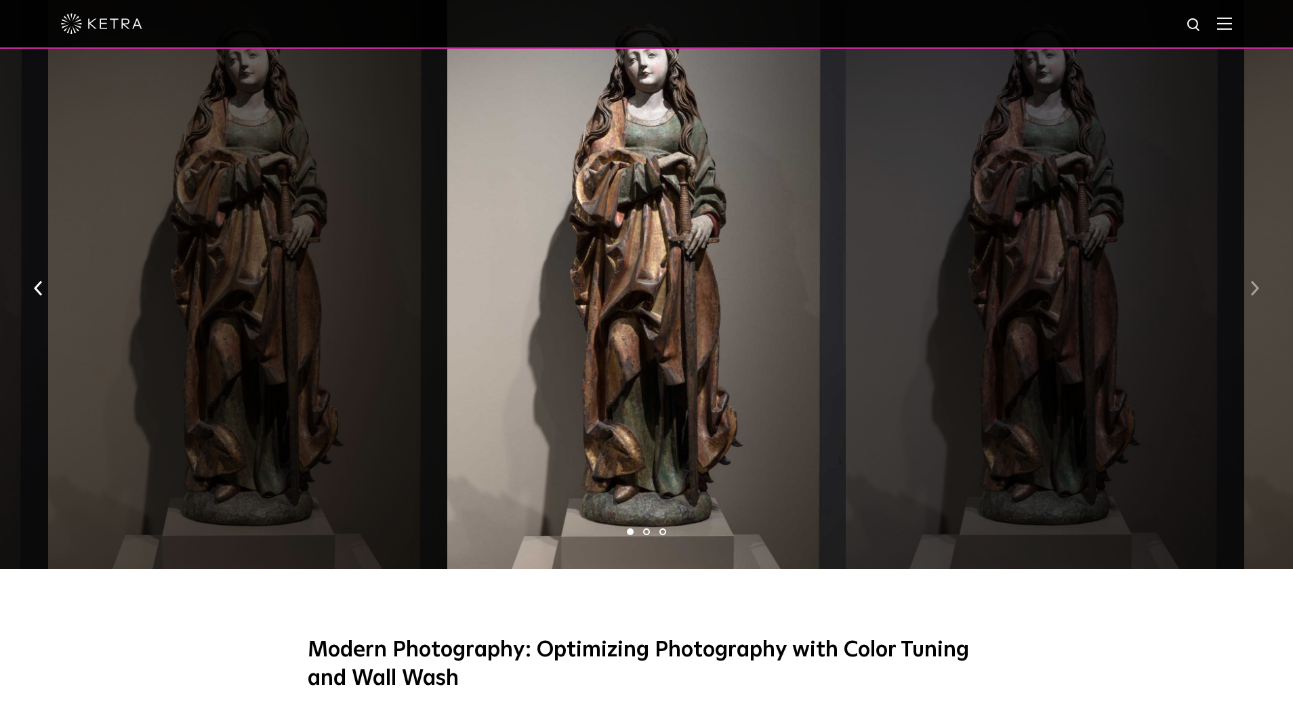
click at [1257, 280] on img "button" at bounding box center [1254, 287] width 9 height 15
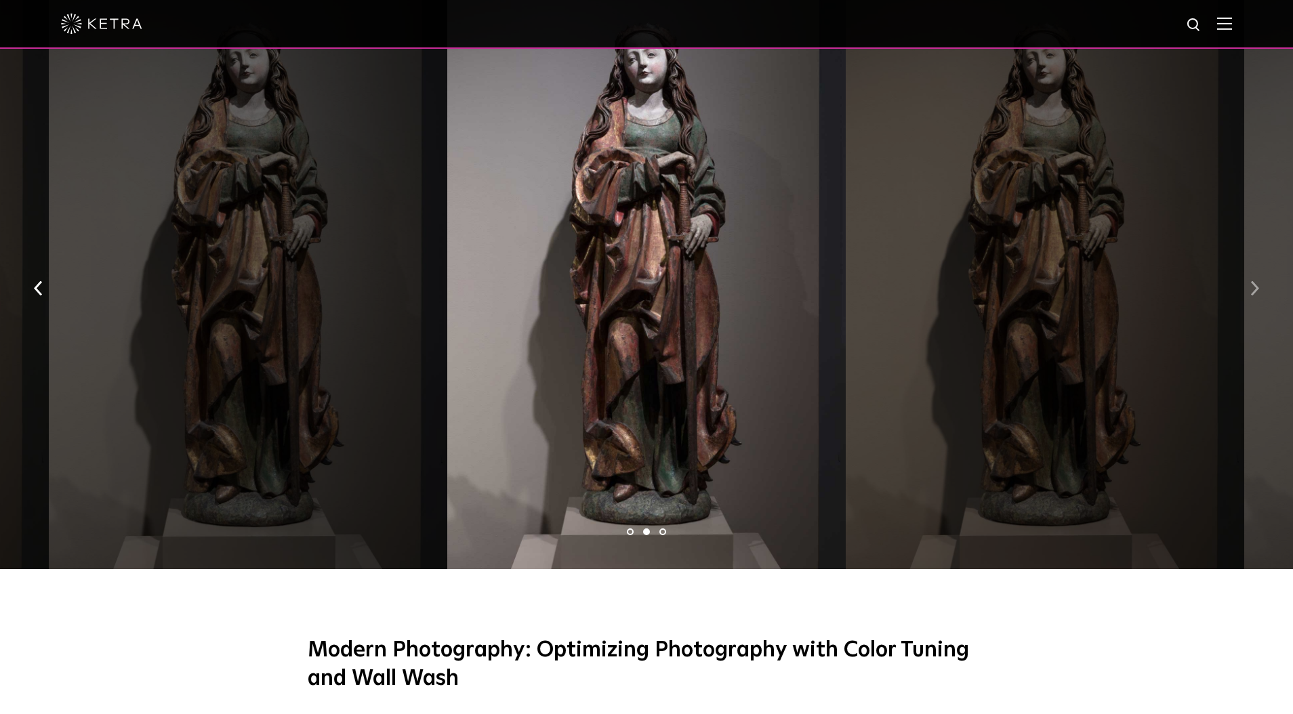
click at [1257, 280] on img "button" at bounding box center [1254, 287] width 9 height 15
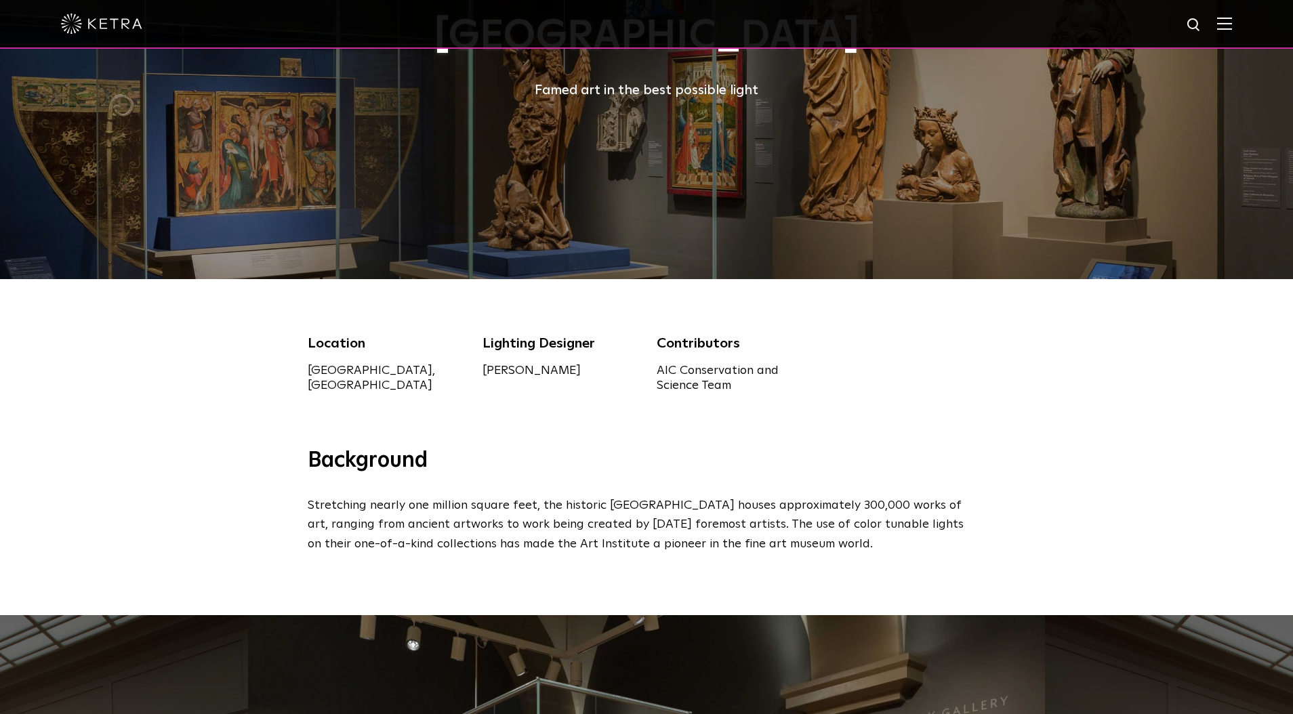
scroll to position [348, 0]
